Goal: Task Accomplishment & Management: Manage account settings

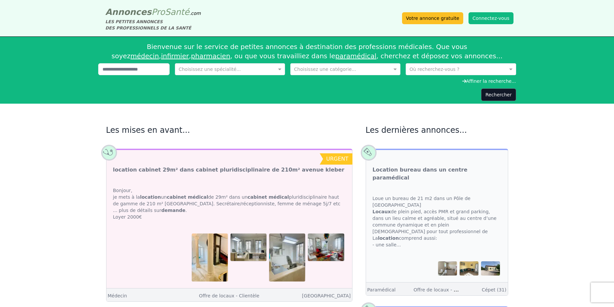
click at [495, 29] on div "Annonces Pro Santé .com LES PETITES ANNONCES DES PROFESSIONNELS DE LA SANTÉ Vot…" at bounding box center [307, 18] width 413 height 26
click at [496, 24] on button "Connectez-vous" at bounding box center [491, 18] width 45 height 12
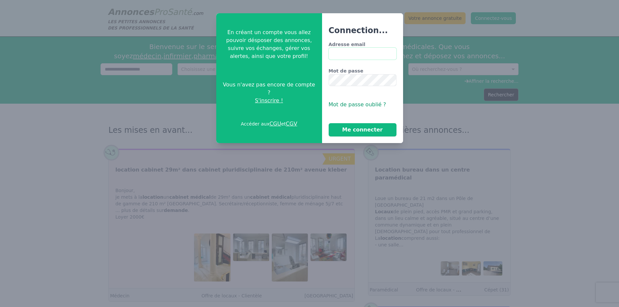
click at [369, 58] on input "Adresse email" at bounding box center [363, 54] width 68 height 12
type input "**********"
click at [360, 121] on div "**********" at bounding box center [363, 88] width 68 height 95
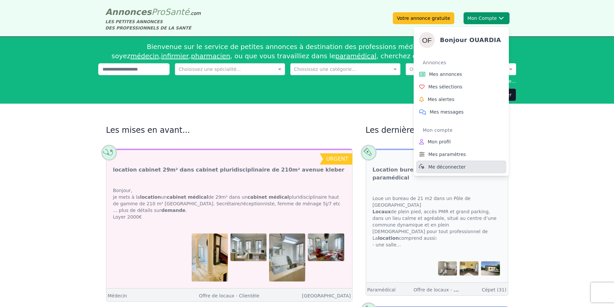
click at [456, 167] on span "Me déconnecter" at bounding box center [447, 166] width 37 height 7
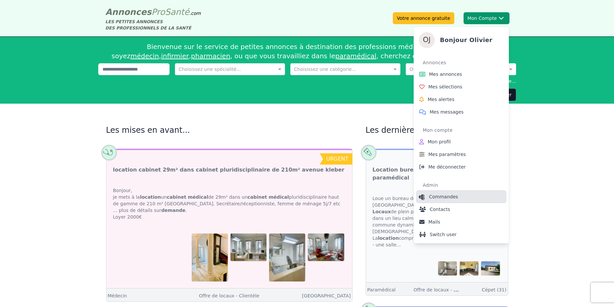
click at [444, 196] on span "Commandes" at bounding box center [443, 196] width 29 height 7
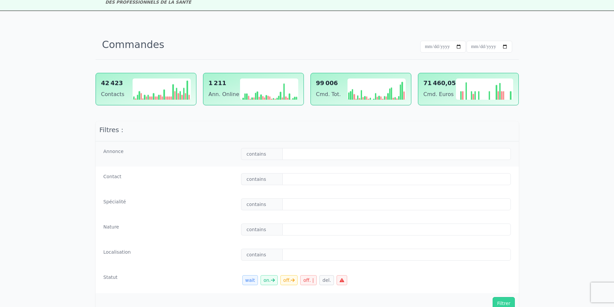
scroll to position [40, 0]
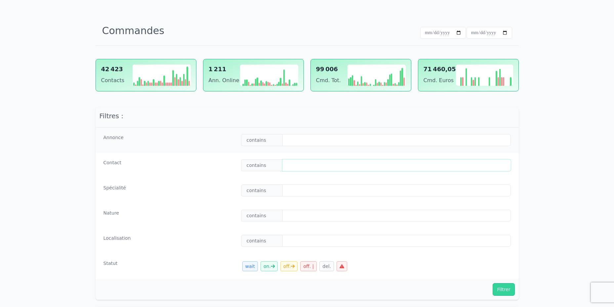
click at [290, 169] on input "text" at bounding box center [397, 165] width 228 height 12
paste input "**********"
type input "**********"
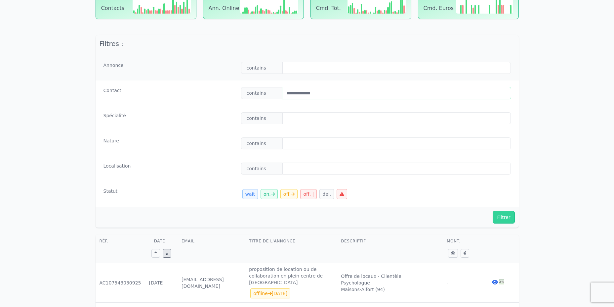
scroll to position [199, 0]
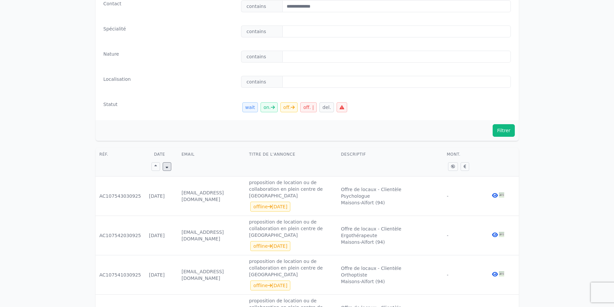
click at [508, 129] on button "Filtrer" at bounding box center [504, 130] width 22 height 13
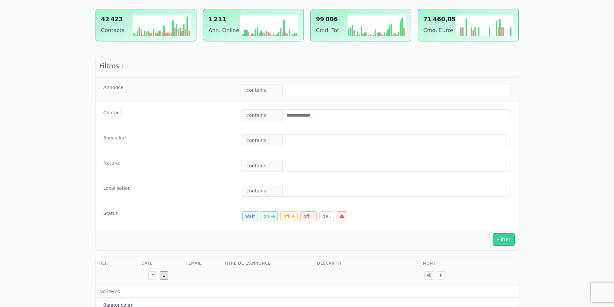
scroll to position [156, 0]
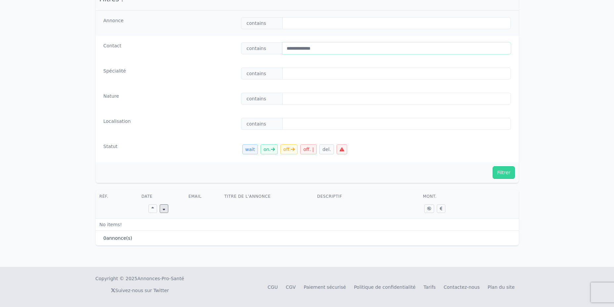
click at [290, 47] on input "**********" at bounding box center [397, 48] width 228 height 12
click at [340, 149] on icon at bounding box center [342, 149] width 5 height 5
click at [505, 170] on button "Filtrer" at bounding box center [504, 172] width 22 height 13
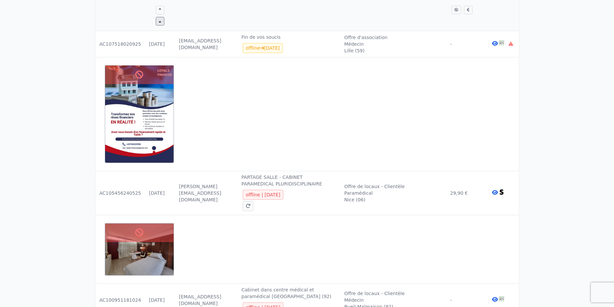
scroll to position [238, 0]
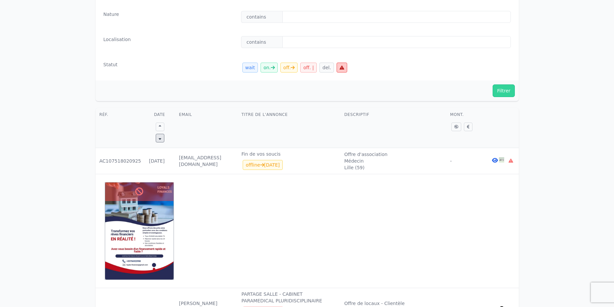
click at [119, 213] on img at bounding box center [139, 230] width 68 height 97
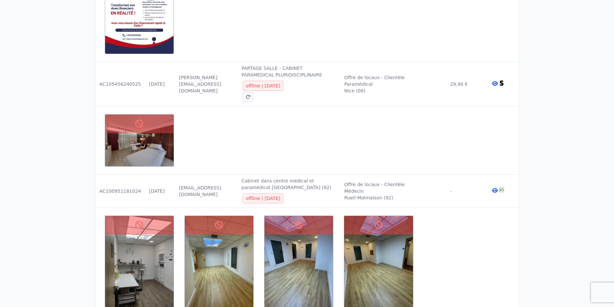
scroll to position [476, 0]
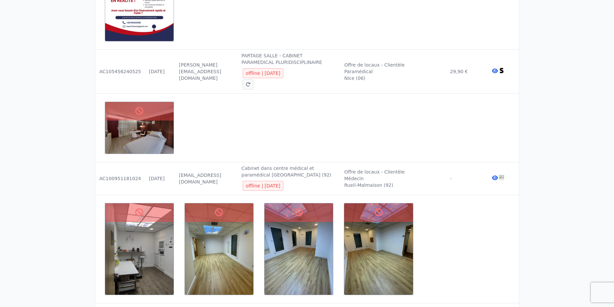
click at [495, 68] on icon at bounding box center [495, 70] width 6 height 5
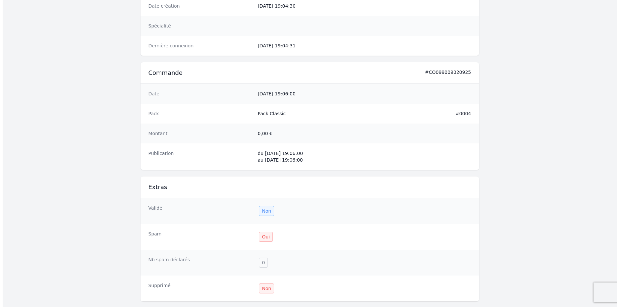
scroll to position [437, 0]
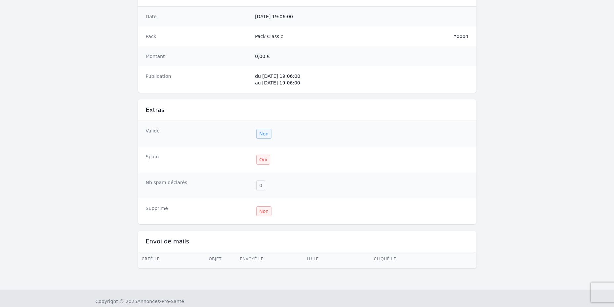
click at [263, 157] on div "Oui" at bounding box center [263, 160] width 14 height 10
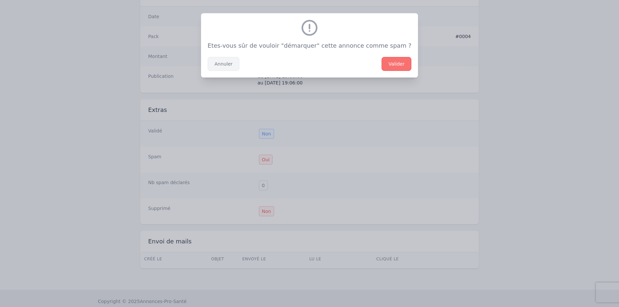
click at [238, 68] on button "Annuler" at bounding box center [224, 64] width 32 height 14
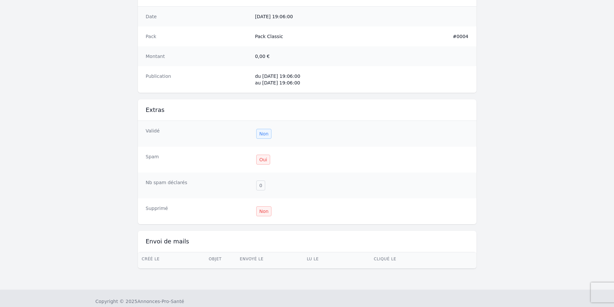
click at [270, 135] on div "Non" at bounding box center [263, 134] width 15 height 10
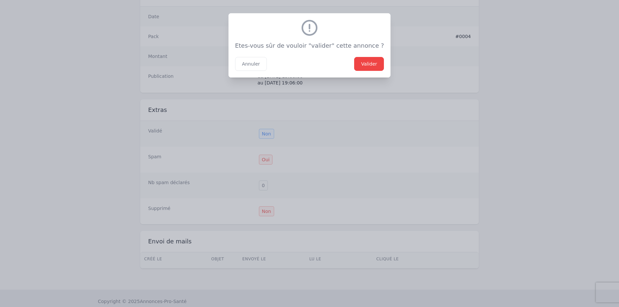
click at [365, 61] on button "Valider" at bounding box center [369, 64] width 30 height 14
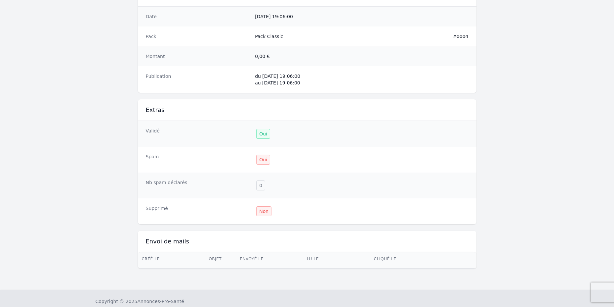
click at [263, 214] on div "Non" at bounding box center [263, 211] width 15 height 10
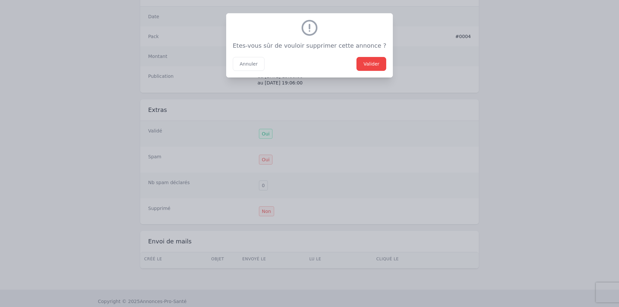
click at [361, 65] on button "Valider" at bounding box center [372, 64] width 30 height 14
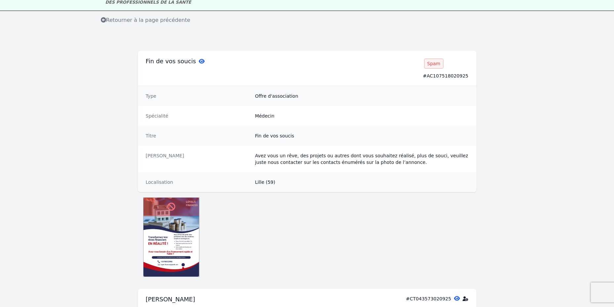
scroll to position [0, 0]
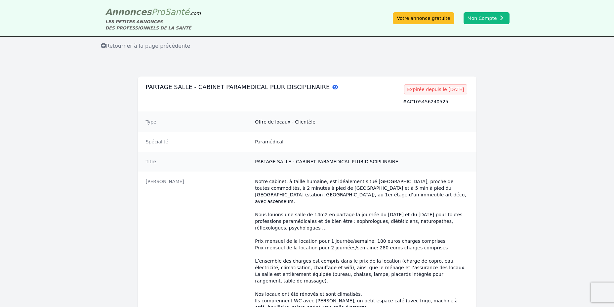
click at [310, 197] on p "Notre cabinet, à taille humaine, est idéalement situé Boulevard Gambetta, proch…" at bounding box center [361, 251] width 213 height 146
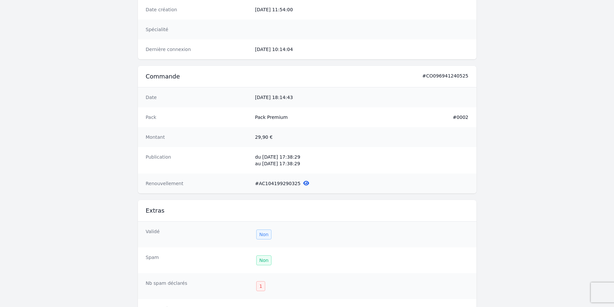
scroll to position [596, 0]
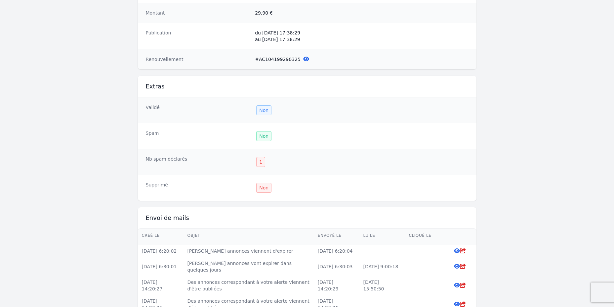
click at [265, 105] on div "Non" at bounding box center [263, 110] width 15 height 10
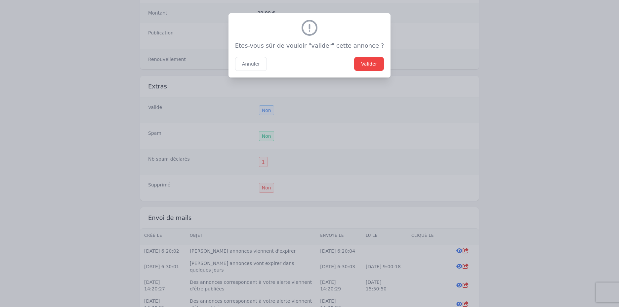
click at [358, 64] on button "Valider" at bounding box center [369, 64] width 30 height 14
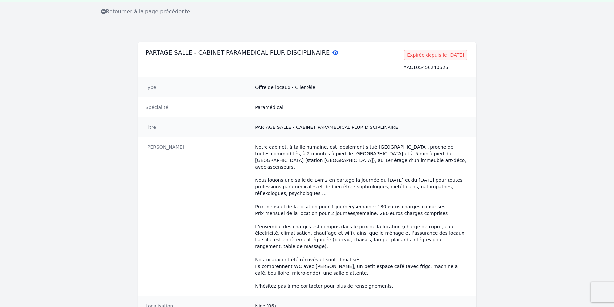
scroll to position [0, 0]
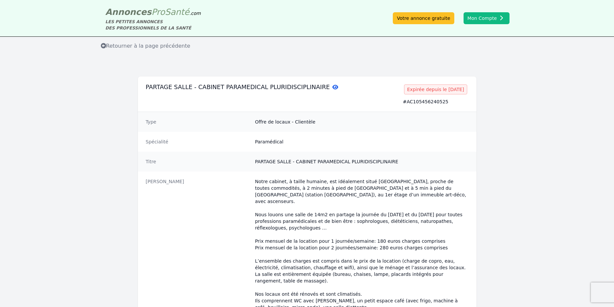
click at [554, 51] on div "Retourner à la page précédente" at bounding box center [307, 46] width 614 height 19
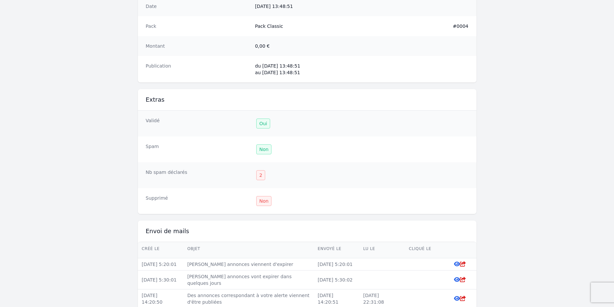
scroll to position [675, 0]
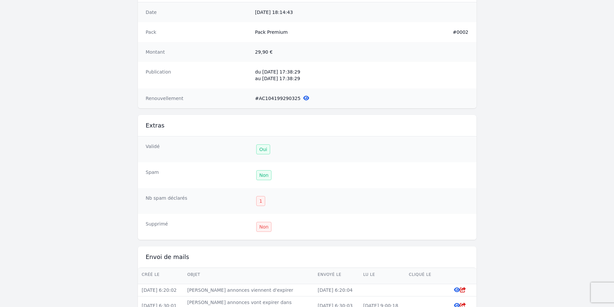
scroll to position [556, 0]
